Goal: Task Accomplishment & Management: Manage account settings

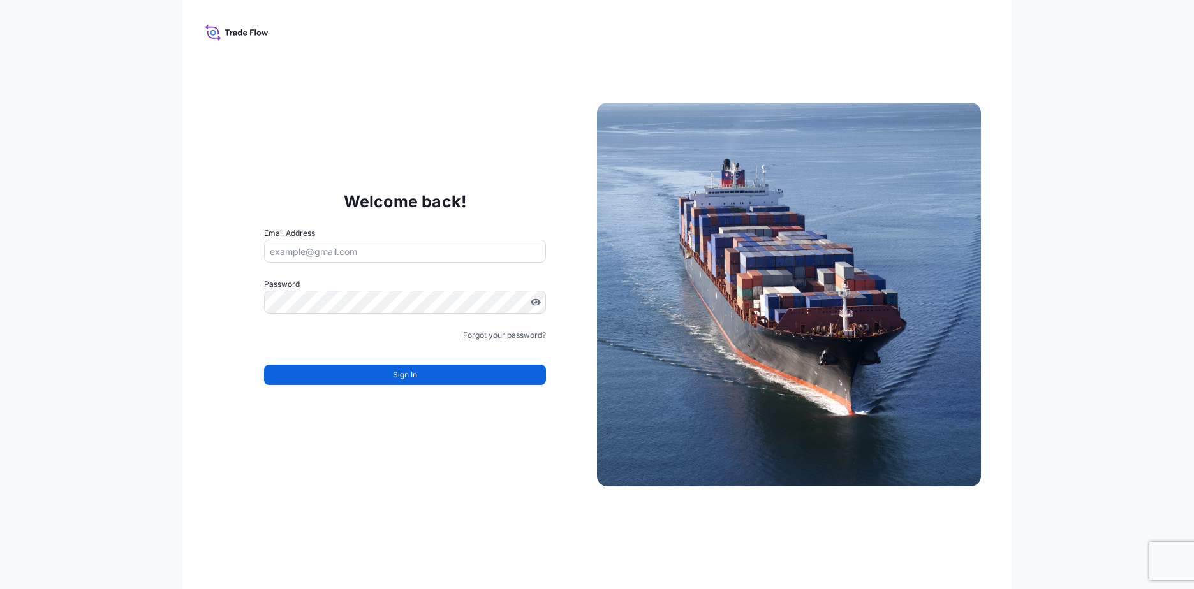
click at [1047, 66] on div "Welcome back! Email Address Password Must include: Upper & lower case letters S…" at bounding box center [597, 294] width 1194 height 589
click at [223, 29] on icon at bounding box center [236, 32] width 63 height 18
click at [213, 32] on icon at bounding box center [236, 32] width 63 height 18
click at [396, 505] on div "Welcome back! Email Address Password Must include: Upper & lower case letters S…" at bounding box center [596, 294] width 829 height 589
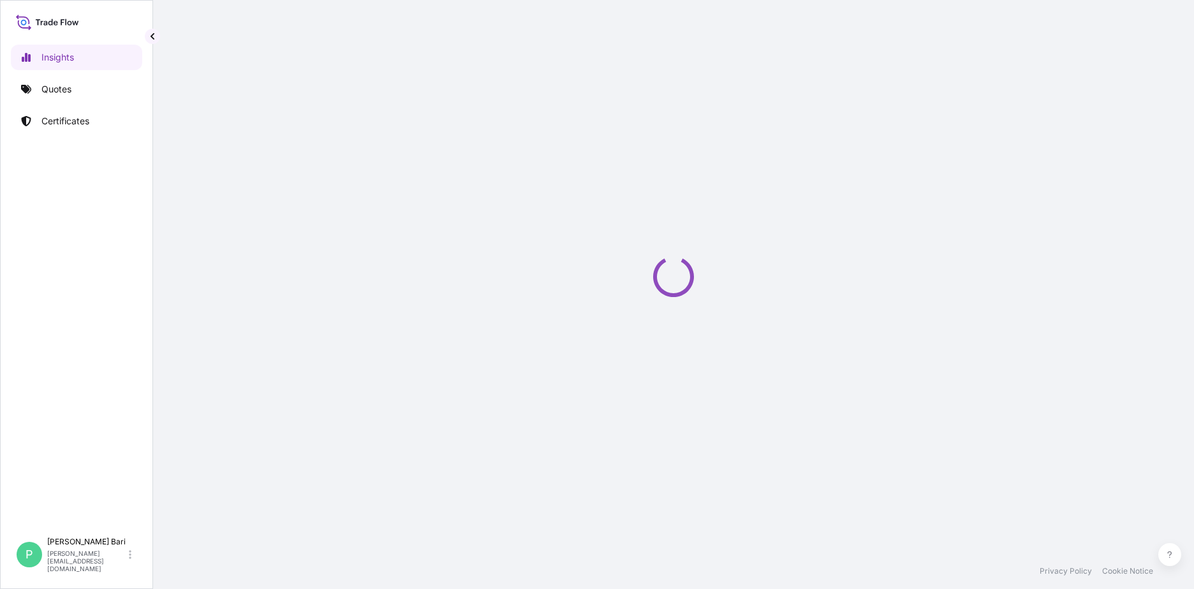
select select "2025"
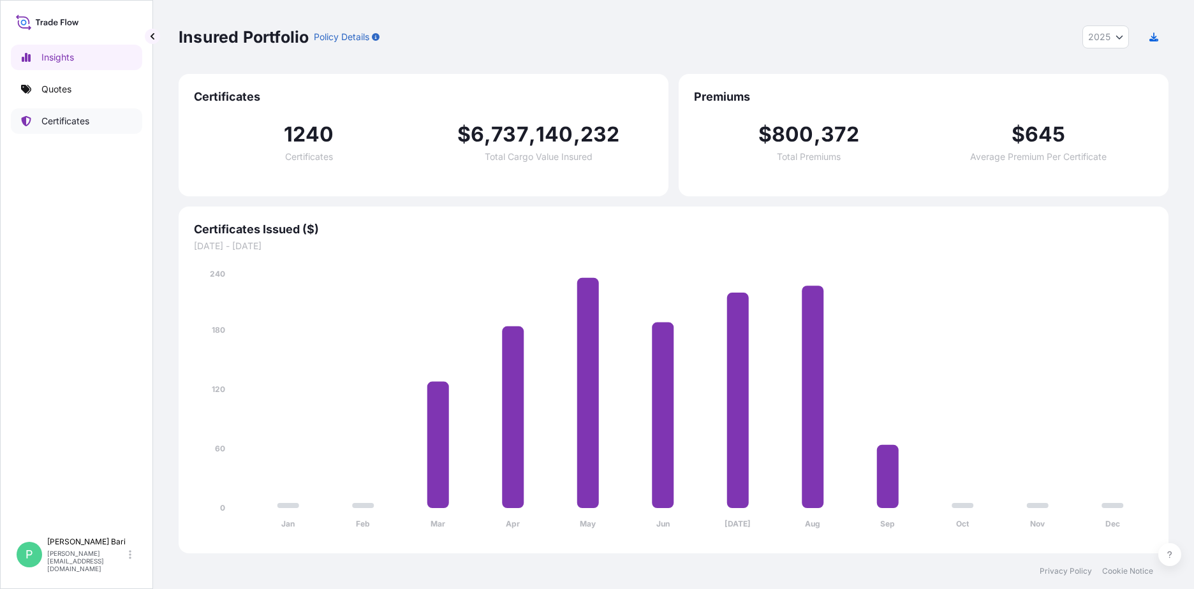
click at [98, 126] on link "Certificates" at bounding box center [76, 121] width 131 height 26
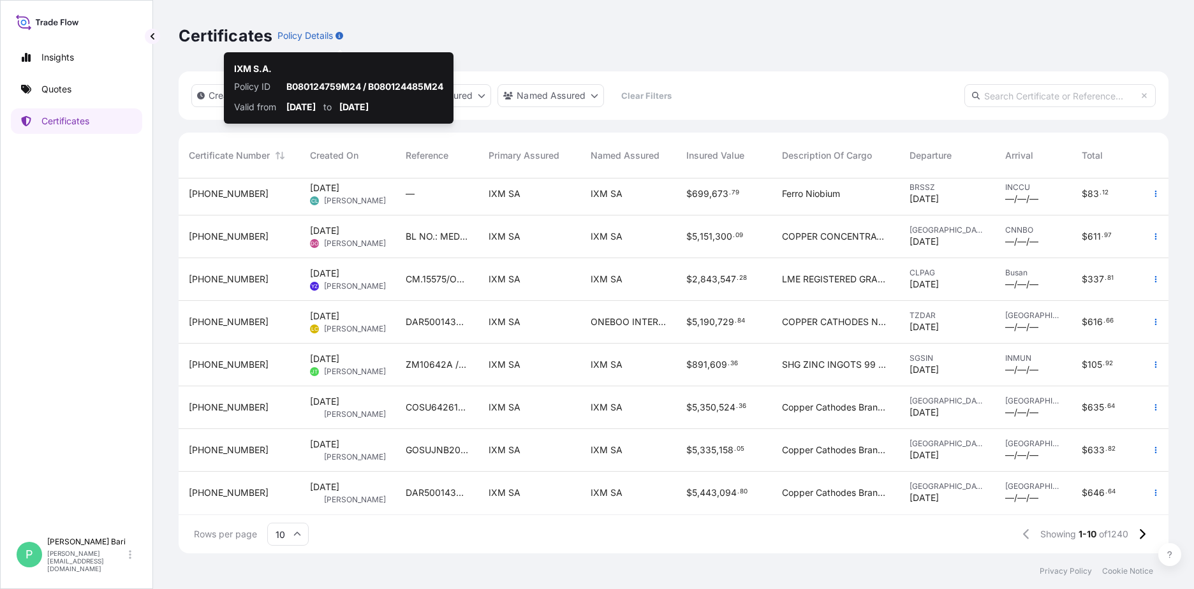
scroll to position [372, 980]
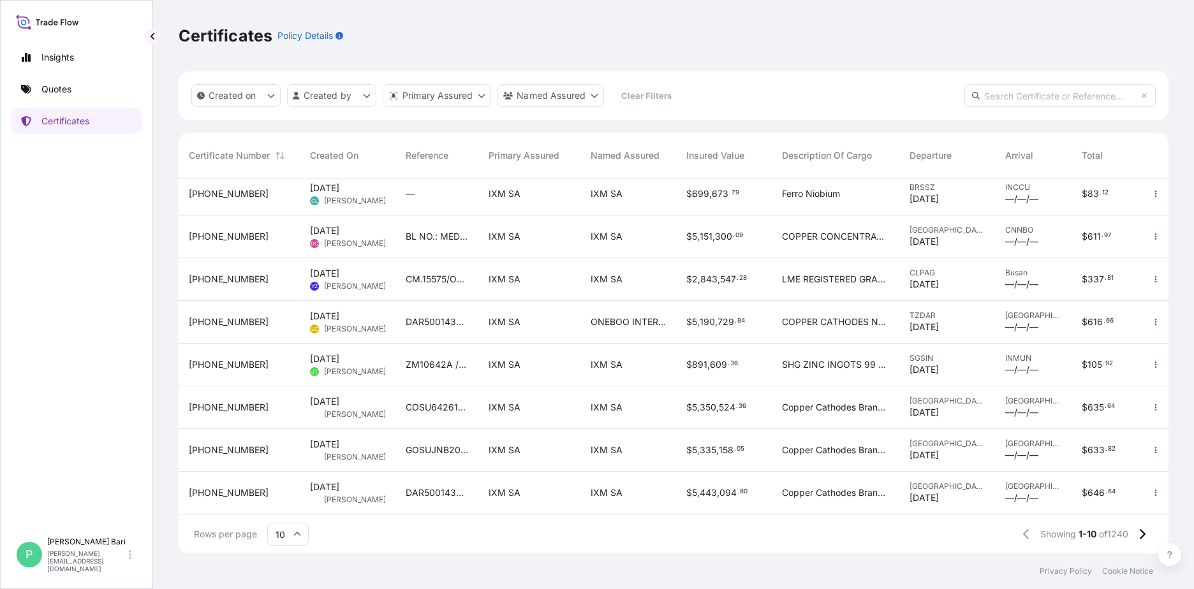
click at [179, 112] on div "Created on Created by Primary Assured Named Assured Clear Filters" at bounding box center [674, 95] width 990 height 48
click at [269, 101] on button "Created on" at bounding box center [235, 95] width 89 height 23
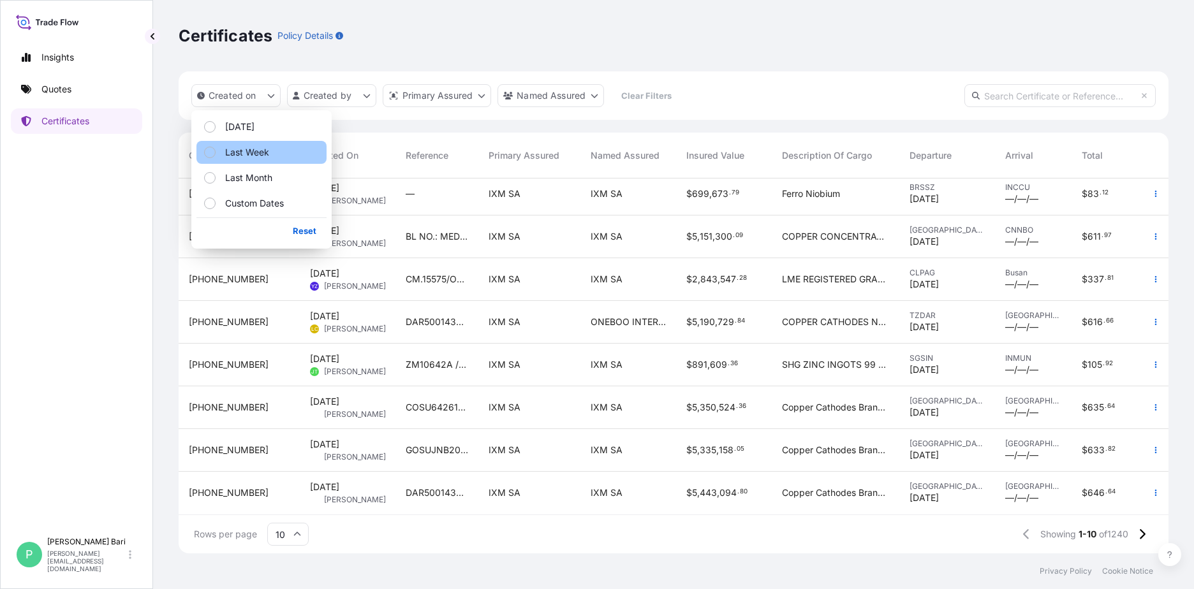
click at [264, 155] on p "Last Week" at bounding box center [247, 152] width 44 height 13
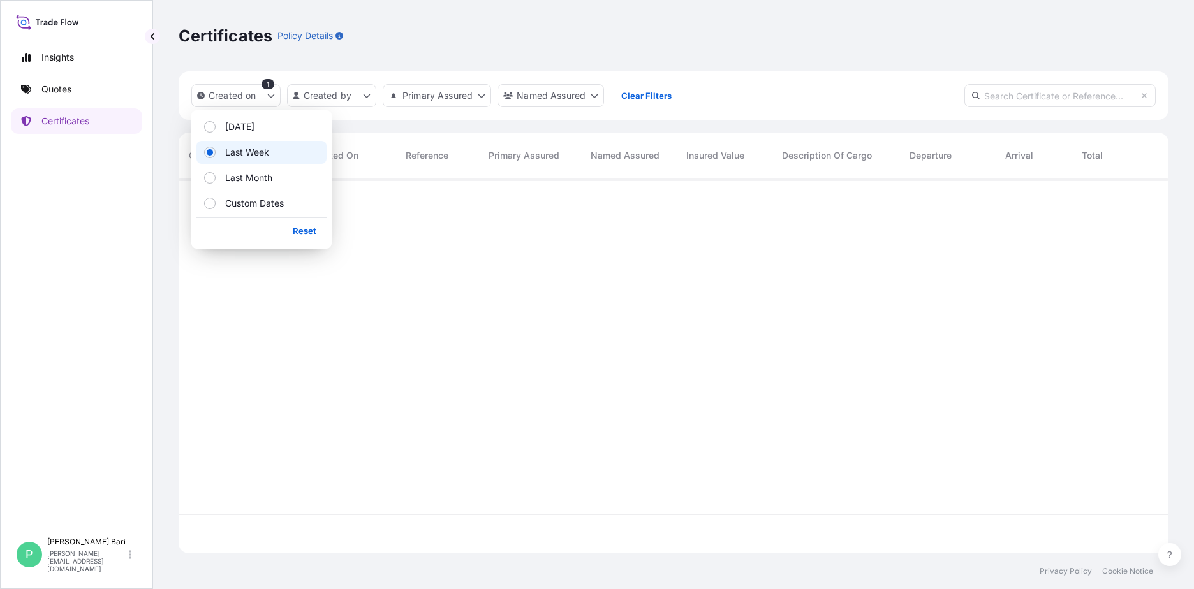
scroll to position [0, 0]
click at [748, 61] on div "Certificates Policy Details" at bounding box center [674, 35] width 990 height 71
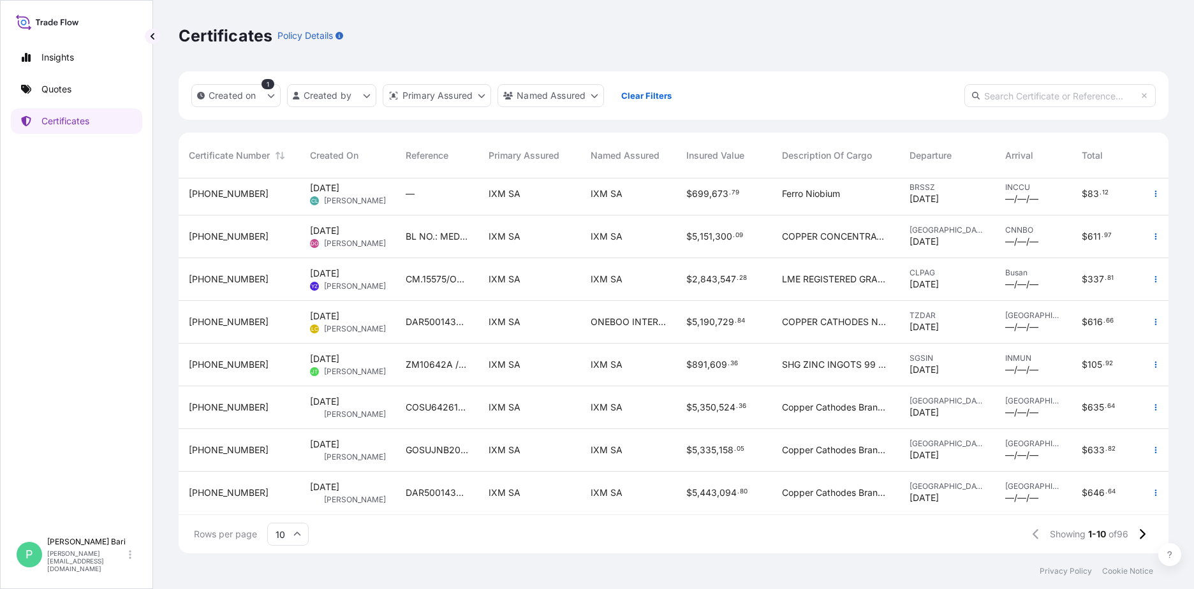
scroll to position [101, 0]
click at [1142, 540] on icon at bounding box center [1142, 534] width 7 height 11
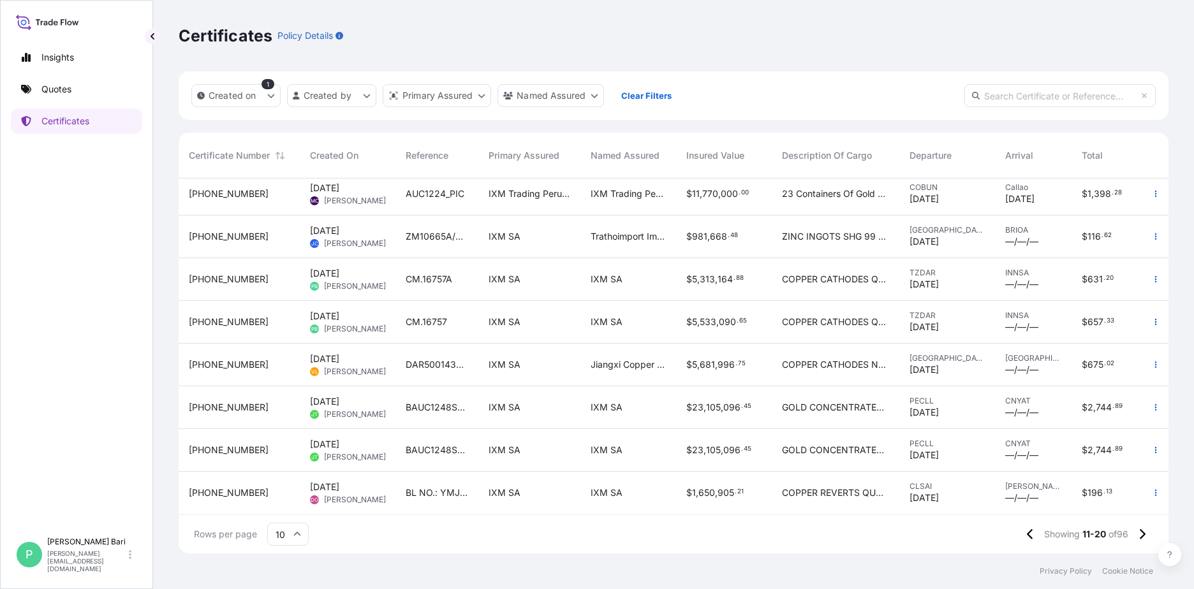
click at [258, 316] on div "31846-1228-1" at bounding box center [239, 322] width 101 height 13
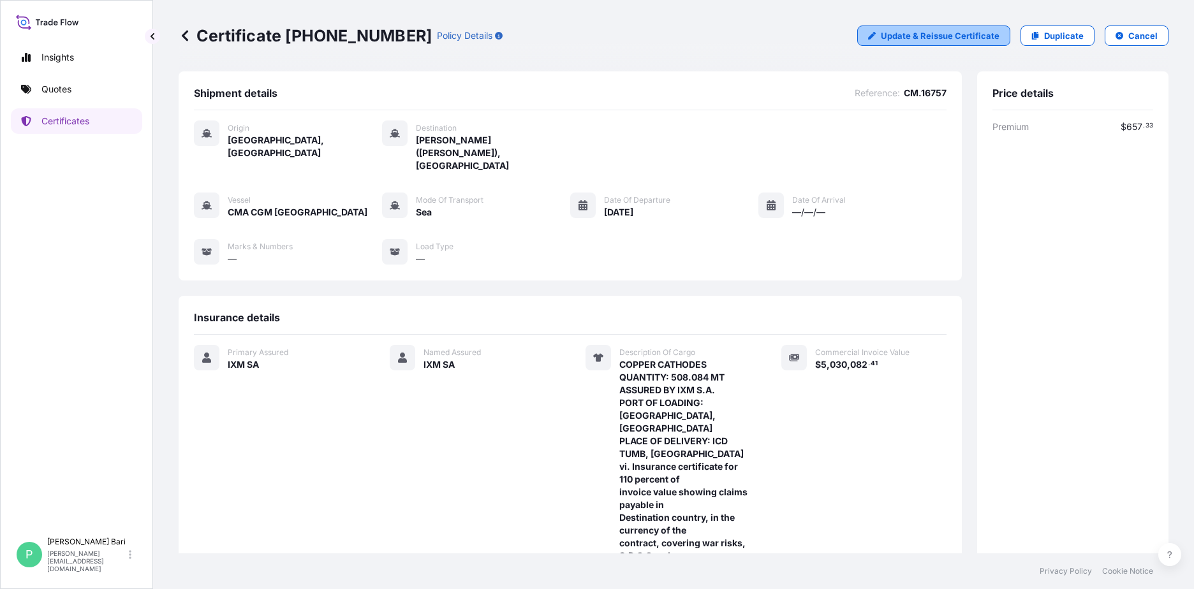
click at [937, 40] on p "Update & Reissue Certificate" at bounding box center [940, 35] width 119 height 13
select select "Sea"
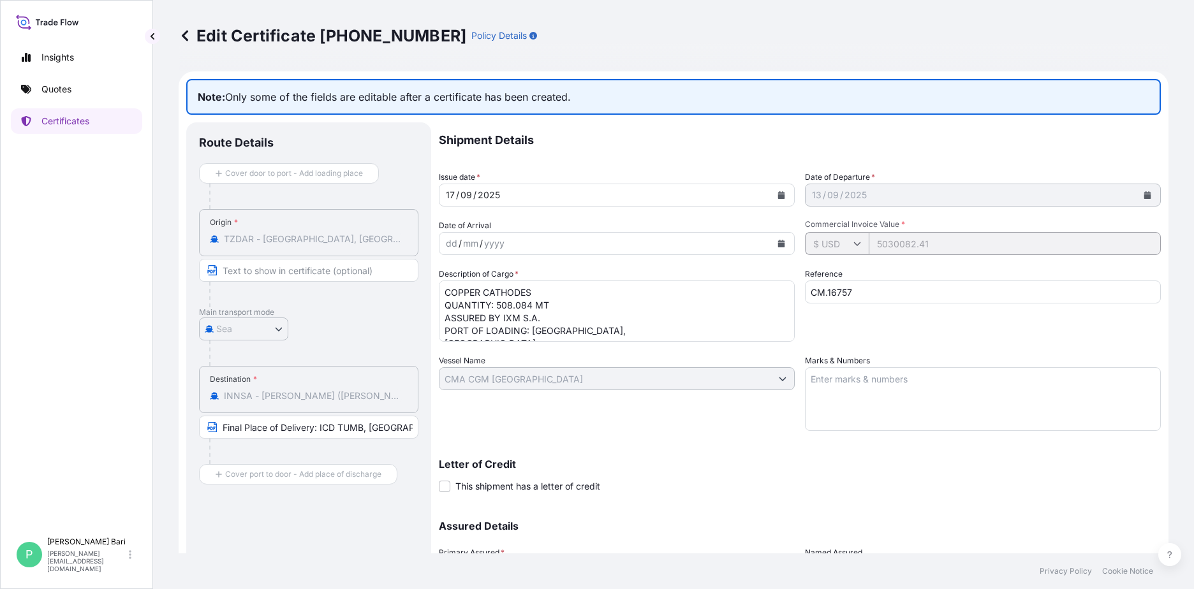
click at [1026, 48] on div "Edit Certificate 31846-1228-1 Policy Details" at bounding box center [674, 35] width 990 height 71
